Goal: Information Seeking & Learning: Stay updated

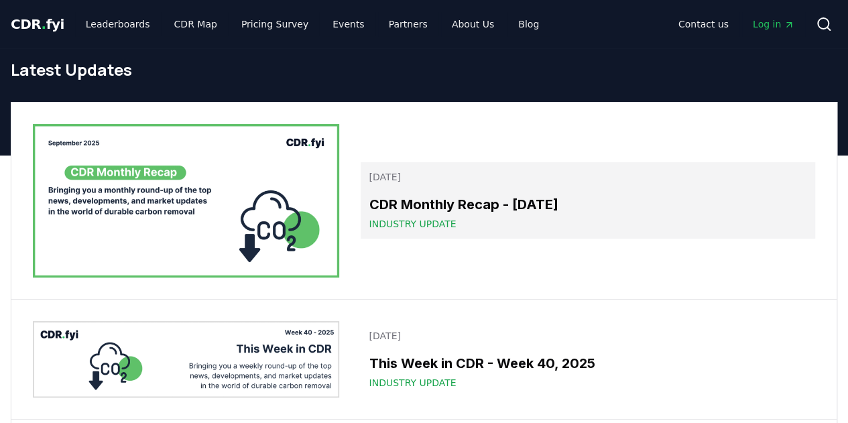
click at [420, 198] on h3 "CDR Monthly Recap - [DATE]" at bounding box center [588, 204] width 438 height 20
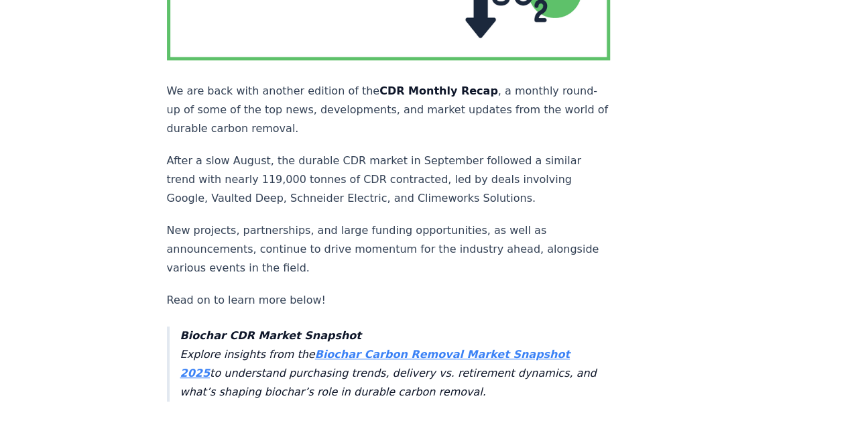
scroll to position [335, 0]
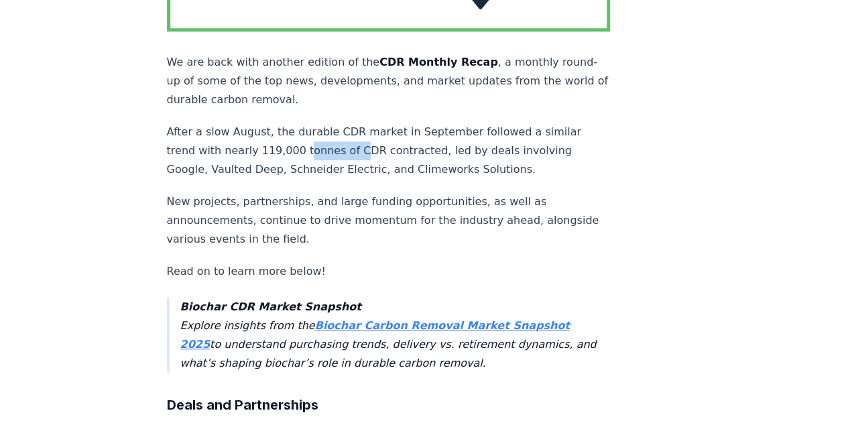
drag, startPoint x: 296, startPoint y: 126, endPoint x: 352, endPoint y: 124, distance: 56.3
click at [352, 124] on p "After a slow August, the durable CDR market in September followed a similar tre…" at bounding box center [389, 151] width 444 height 56
click at [409, 123] on p "After a slow August, the durable CDR market in September followed a similar tre…" at bounding box center [389, 151] width 444 height 56
drag, startPoint x: 260, startPoint y: 143, endPoint x: 303, endPoint y: 139, distance: 43.1
click at [303, 139] on p "After a slow August, the durable CDR market in September followed a similar tre…" at bounding box center [389, 151] width 444 height 56
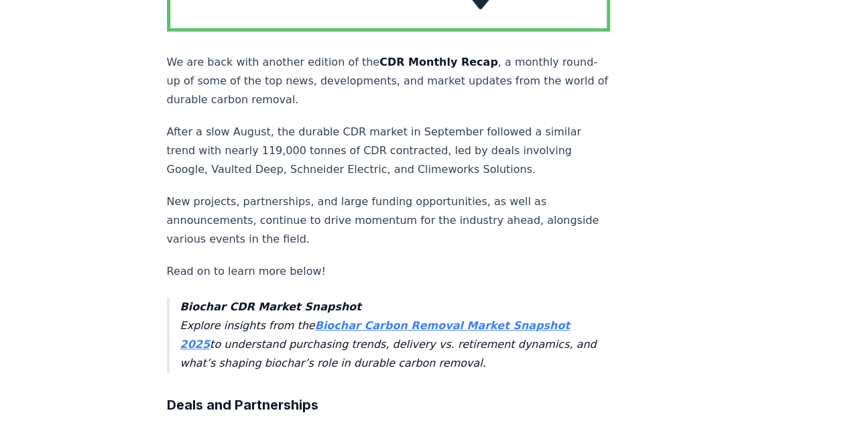
click at [271, 192] on p "New projects, partnerships, and large funding opportunities, as well as announc…" at bounding box center [389, 220] width 444 height 56
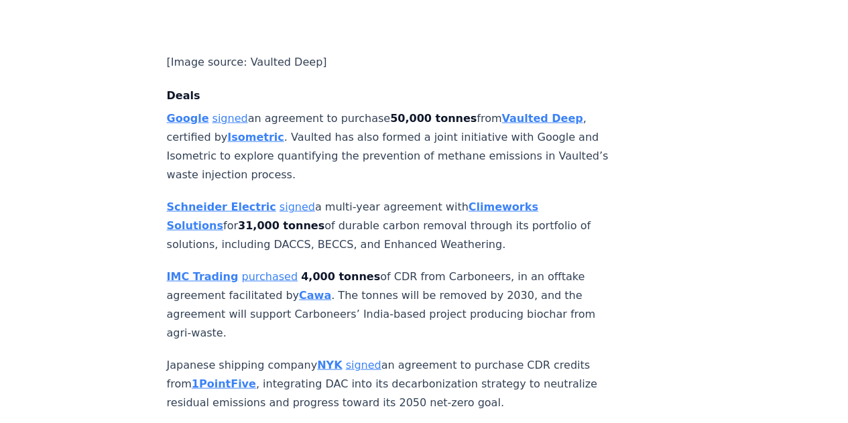
scroll to position [1273, 0]
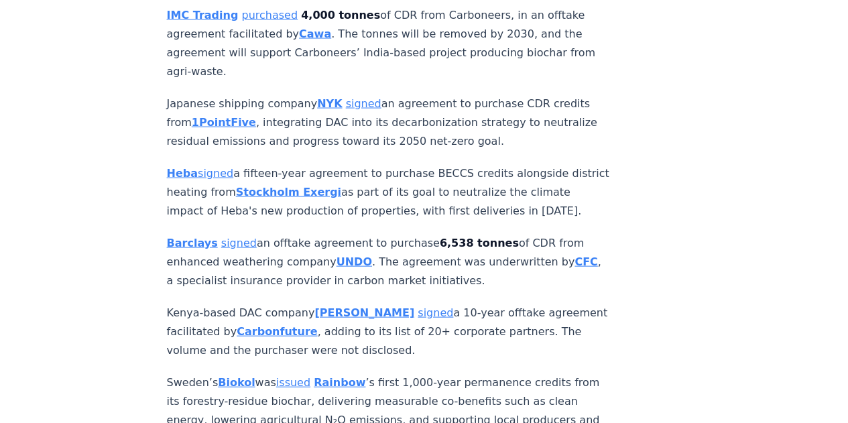
click at [414, 164] on p "Heba signed a fifteen-year agreement to purchase BECCS credits alongside distri…" at bounding box center [389, 192] width 444 height 56
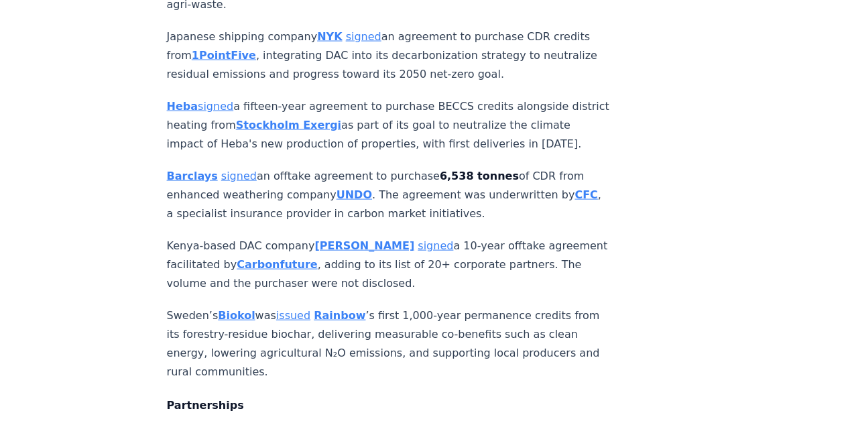
click at [416, 167] on p "[PERSON_NAME] signed an offtake agreement to purchase 6,538 tonnes of CDR from …" at bounding box center [389, 195] width 444 height 56
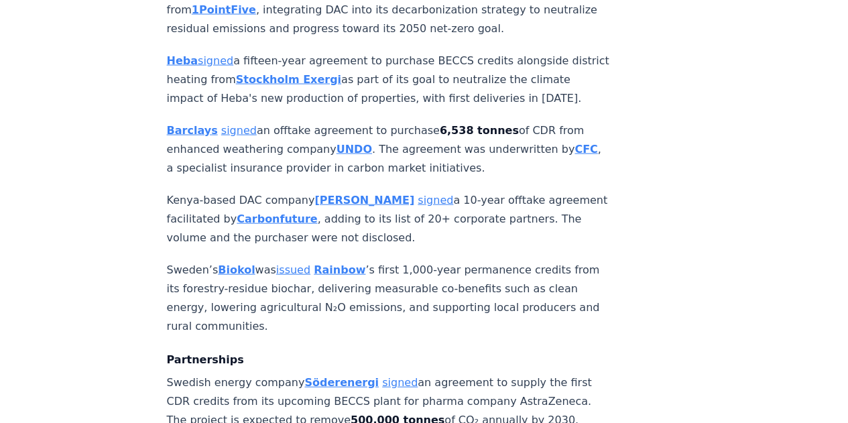
scroll to position [1408, 0]
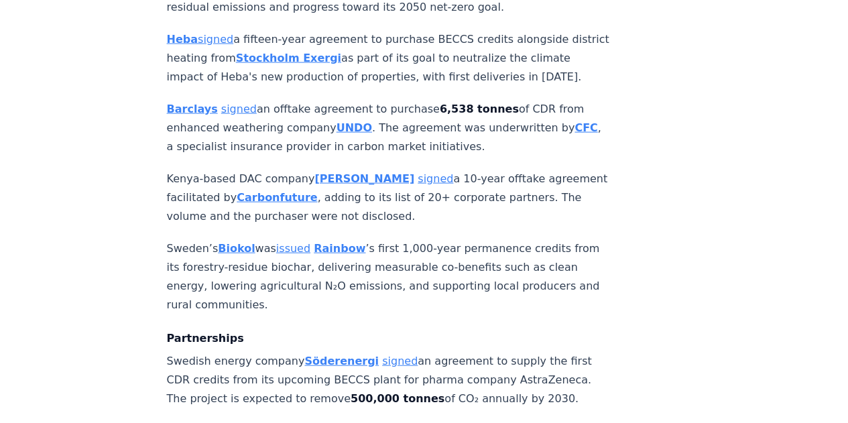
click at [426, 100] on p "[PERSON_NAME] signed an offtake agreement to purchase 6,538 tonnes of CDR from …" at bounding box center [389, 128] width 444 height 56
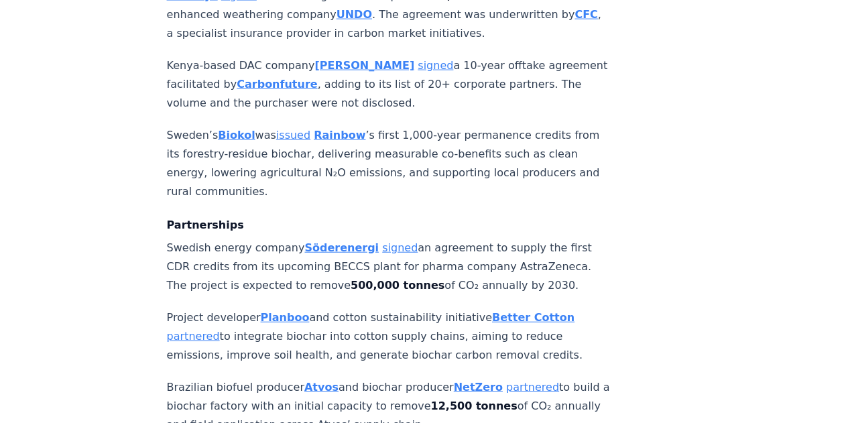
scroll to position [1542, 0]
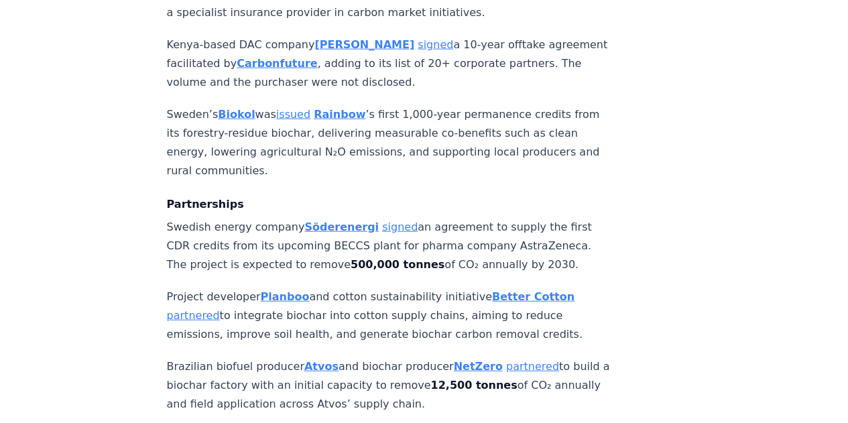
click at [223, 218] on p "Swedish energy company [PERSON_NAME] signed an agreement to supply the first CD…" at bounding box center [389, 246] width 444 height 56
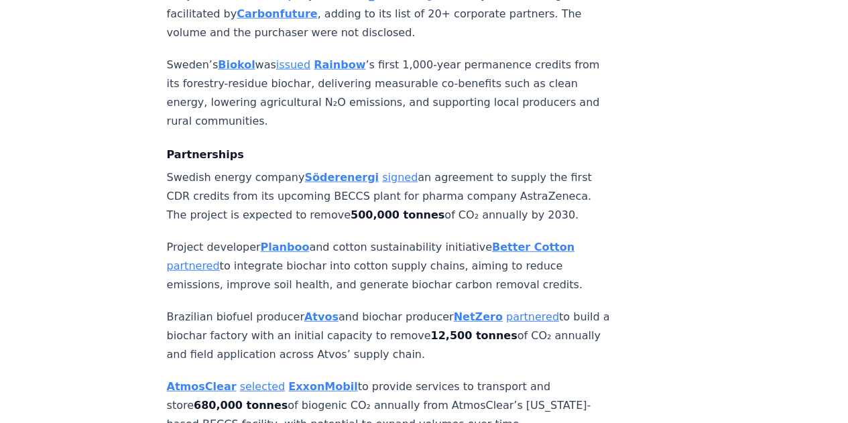
scroll to position [1609, 0]
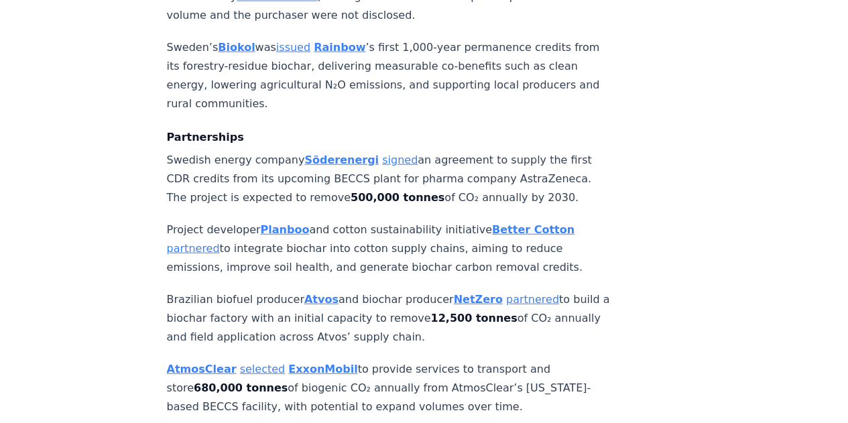
click at [446, 151] on p "Swedish energy company [PERSON_NAME] signed an agreement to supply the first CD…" at bounding box center [389, 179] width 444 height 56
drag, startPoint x: 271, startPoint y: 141, endPoint x: 363, endPoint y: 131, distance: 92.4
click at [363, 151] on p "Swedish energy company [PERSON_NAME] signed an agreement to supply the first CD…" at bounding box center [389, 179] width 444 height 56
click at [258, 151] on p "Swedish energy company [PERSON_NAME] signed an agreement to supply the first CD…" at bounding box center [389, 179] width 444 height 56
drag, startPoint x: 273, startPoint y: 138, endPoint x: 345, endPoint y: 133, distance: 71.9
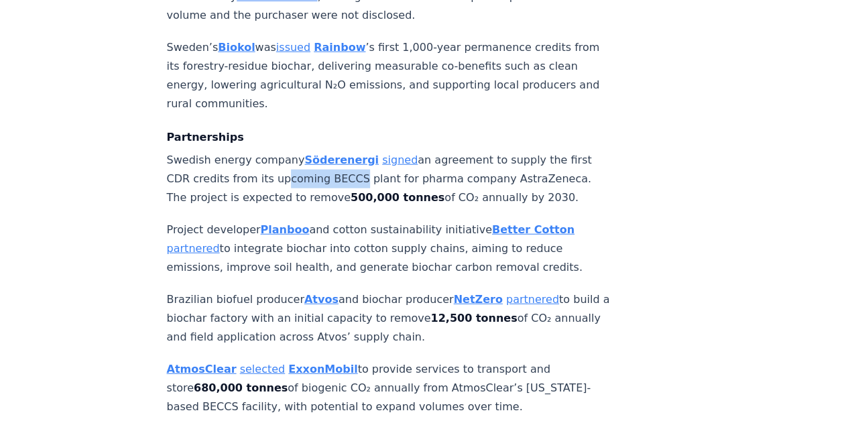
click at [345, 151] on p "Swedish energy company [PERSON_NAME] signed an agreement to supply the first CD…" at bounding box center [389, 179] width 444 height 56
click at [450, 151] on p "Swedish energy company [PERSON_NAME] signed an agreement to supply the first CD…" at bounding box center [389, 179] width 444 height 56
drag, startPoint x: 251, startPoint y: 137, endPoint x: 322, endPoint y: 131, distance: 71.3
click at [322, 151] on p "Swedish energy company [PERSON_NAME] signed an agreement to supply the first CD…" at bounding box center [389, 179] width 444 height 56
click at [391, 151] on p "Swedish energy company [PERSON_NAME] signed an agreement to supply the first CD…" at bounding box center [389, 179] width 444 height 56
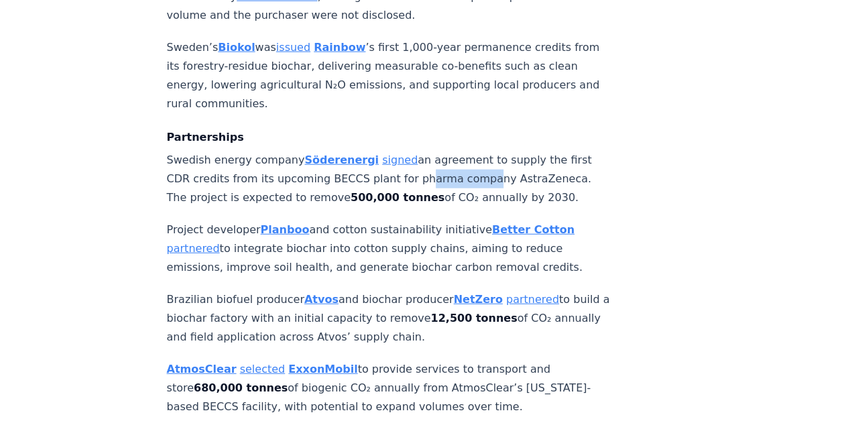
drag, startPoint x: 412, startPoint y: 134, endPoint x: 468, endPoint y: 135, distance: 55.6
click at [468, 151] on p "Swedish energy company [PERSON_NAME] signed an agreement to supply the first CD…" at bounding box center [389, 179] width 444 height 56
drag, startPoint x: 268, startPoint y: 158, endPoint x: 379, endPoint y: 153, distance: 110.7
click at [379, 153] on p "Swedish energy company [PERSON_NAME] signed an agreement to supply the first CD…" at bounding box center [389, 179] width 444 height 56
click at [379, 191] on strong "500,000 tonnes" at bounding box center [398, 197] width 94 height 13
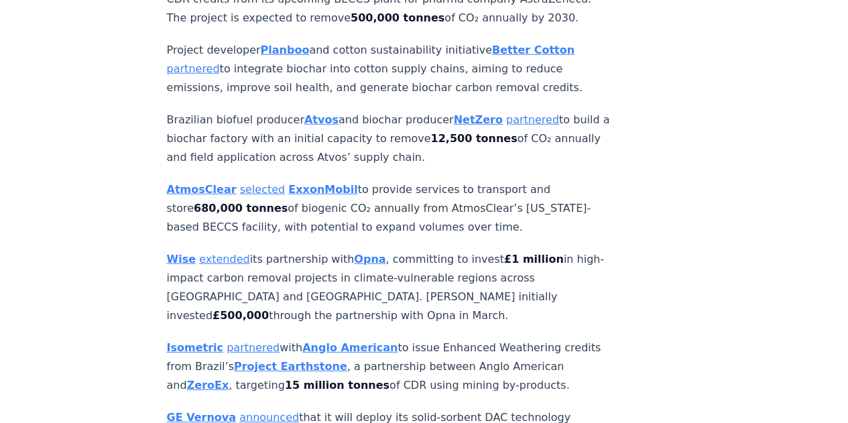
scroll to position [1810, 0]
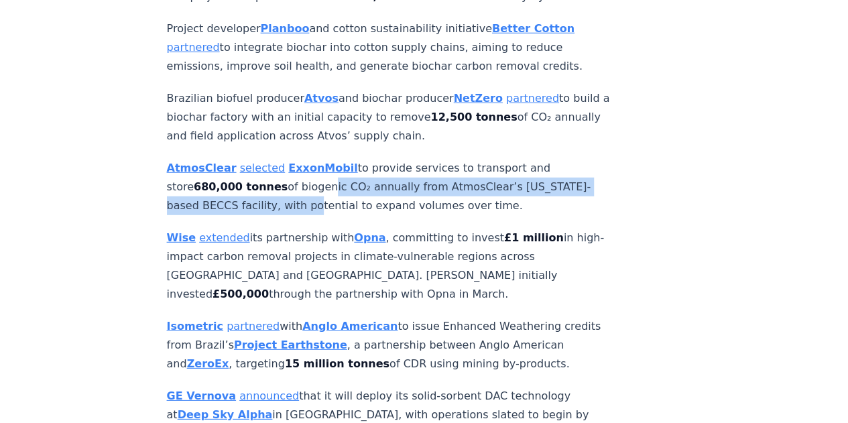
drag, startPoint x: 293, startPoint y: 149, endPoint x: 273, endPoint y: 164, distance: 24.4
click at [273, 164] on p "AtmosClear selected ExxonMobil to provide services to transport and store 680,0…" at bounding box center [389, 187] width 444 height 56
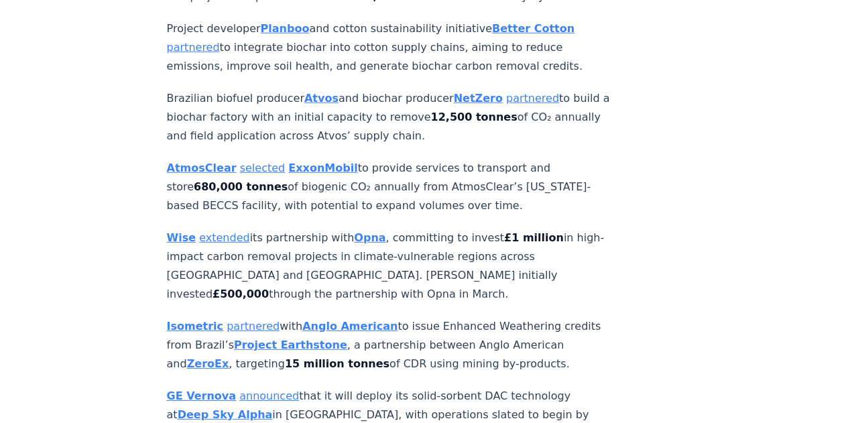
click at [332, 164] on p "AtmosClear selected ExxonMobil to provide services to transport and store 680,0…" at bounding box center [389, 187] width 444 height 56
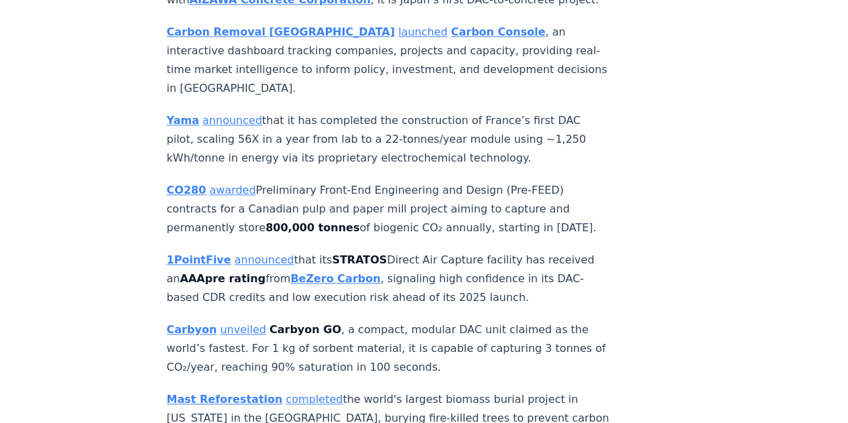
scroll to position [3150, 0]
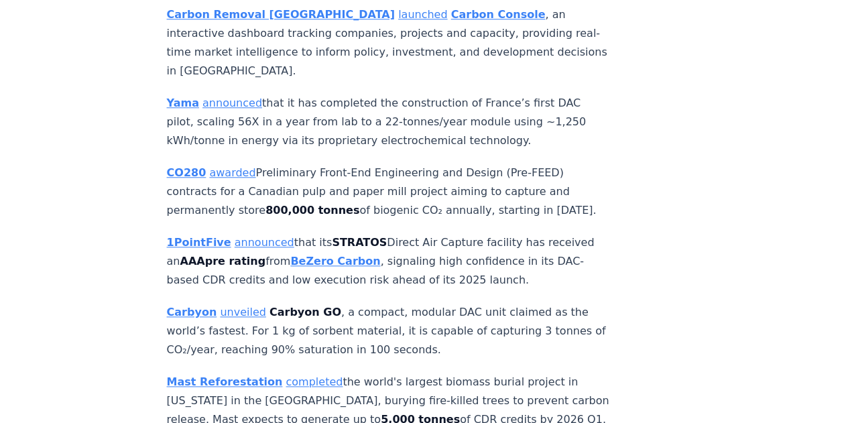
drag, startPoint x: 466, startPoint y: 129, endPoint x: 405, endPoint y: 143, distance: 63.2
click at [405, 373] on p "Mast Reforestation completed the world's largest biomass burial project in [US_…" at bounding box center [389, 401] width 444 height 56
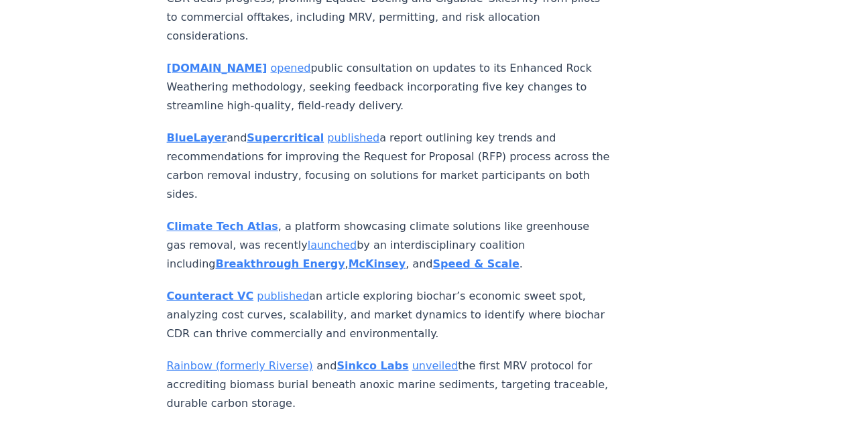
scroll to position [6903, 0]
